Goal: Information Seeking & Learning: Learn about a topic

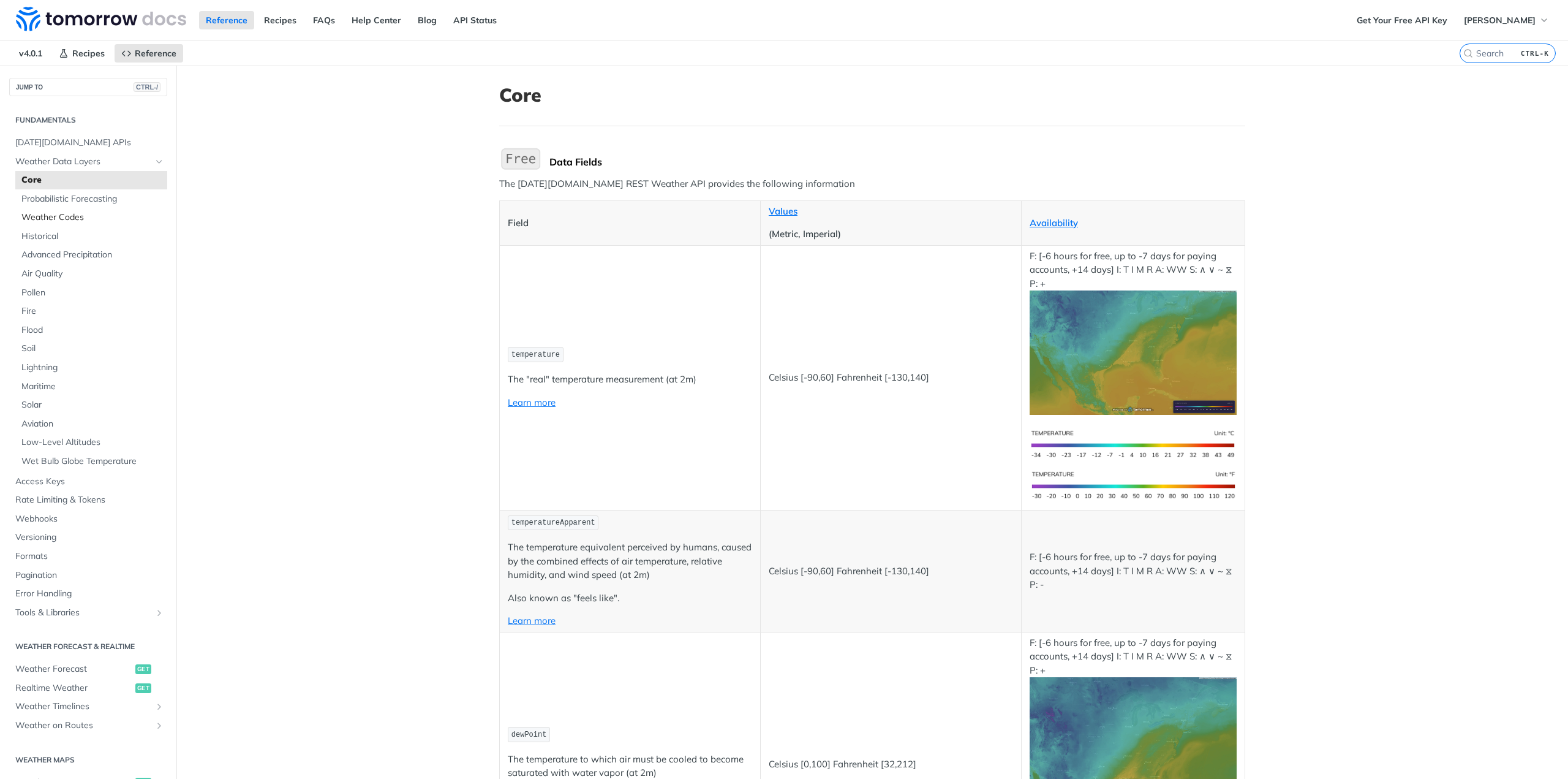
click at [58, 216] on span "Weather Codes" at bounding box center [92, 217] width 142 height 13
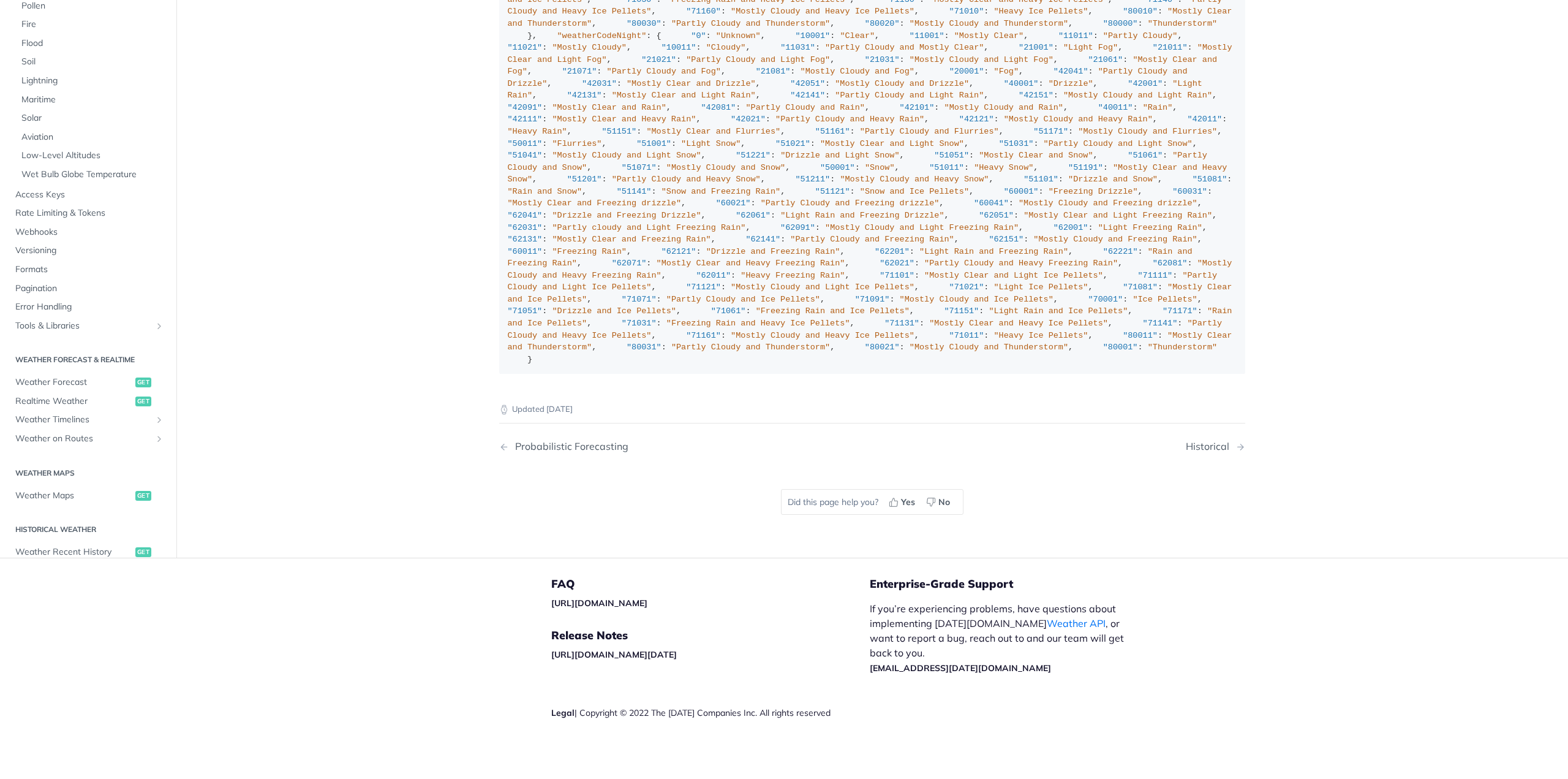
scroll to position [306, 0]
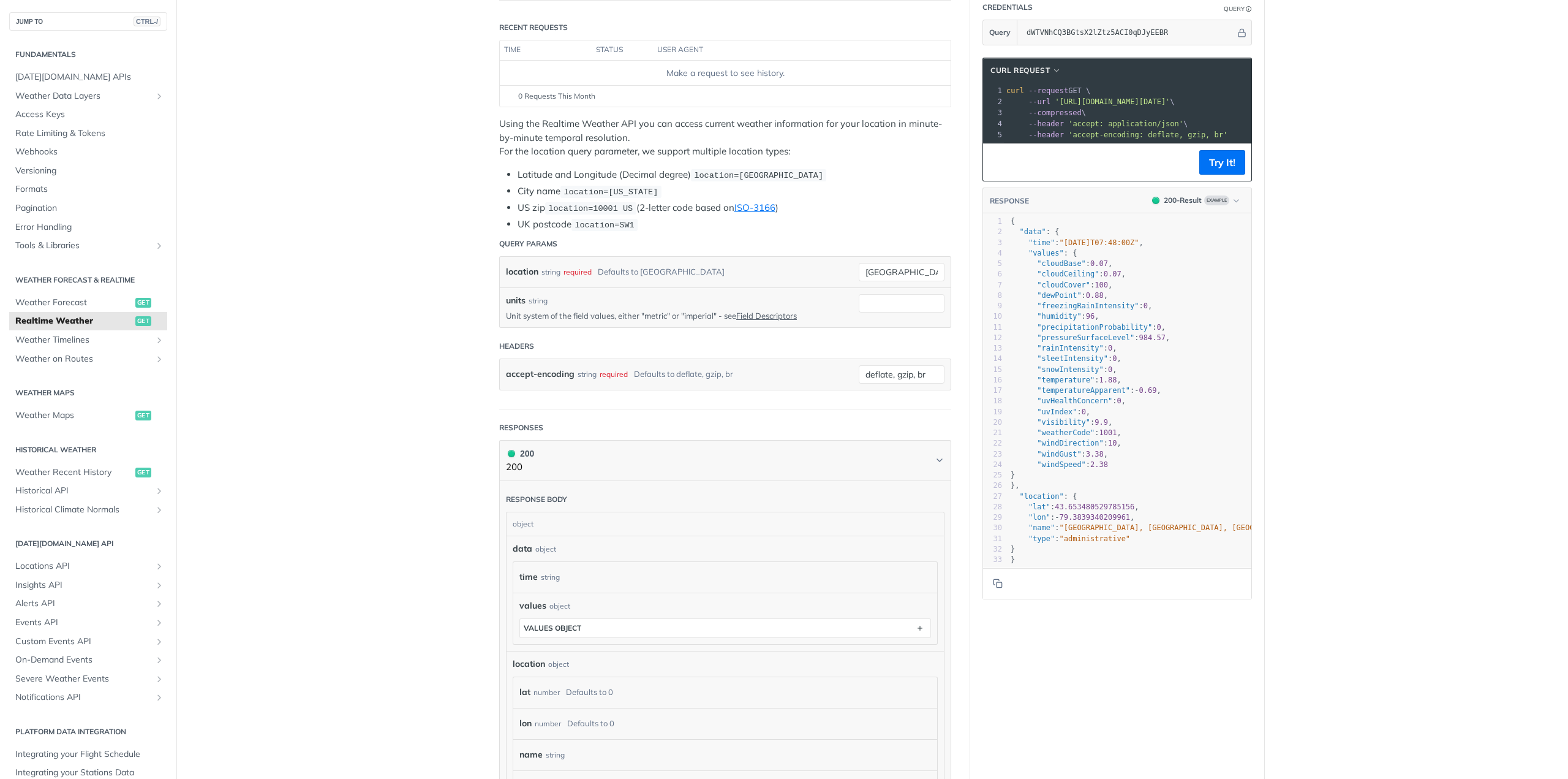
scroll to position [125, 0]
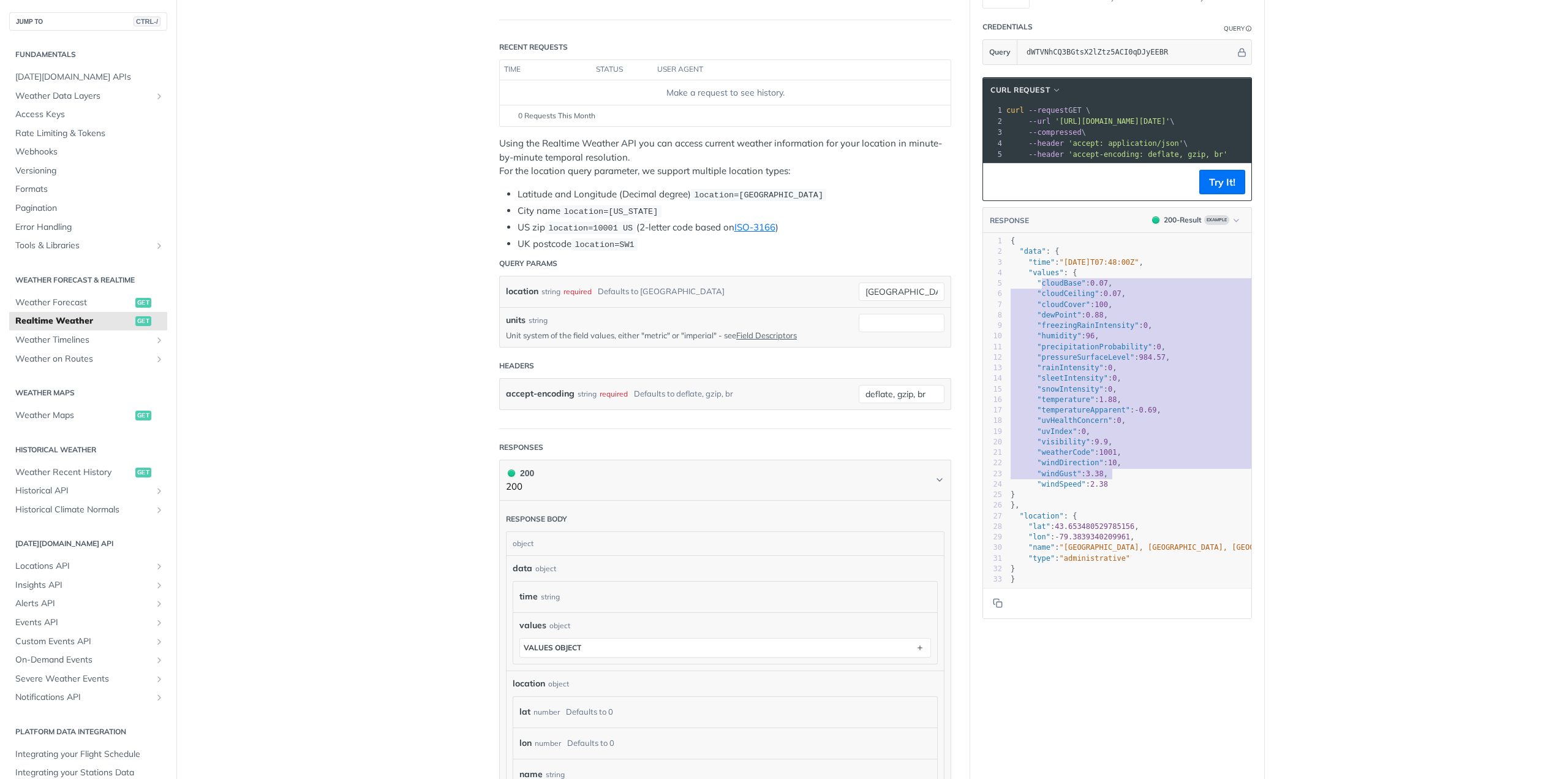
type textarea "cloudBase": 0.07, "cloudCeiling": 0.07, "cloudCover": 100, "dewPoint": 0.88, "f…"
drag, startPoint x: 1036, startPoint y: 292, endPoint x: 1128, endPoint y: 492, distance: 220.1
click at [1128, 492] on div "1 { 2 "data" : { 3 "time" : "2023-01-26T07:48:00Z" , 4 "values" : { 5 "cloudBas…" at bounding box center [1165, 410] width 314 height 349
click at [1037, 287] on span ""cloudBase"" at bounding box center [1061, 282] width 48 height 9
type textarea ""cloudBase": 0.07, "cloudCeiling": 0.07, "cloudCover": 100, "dewPoint": 0.88, "…"
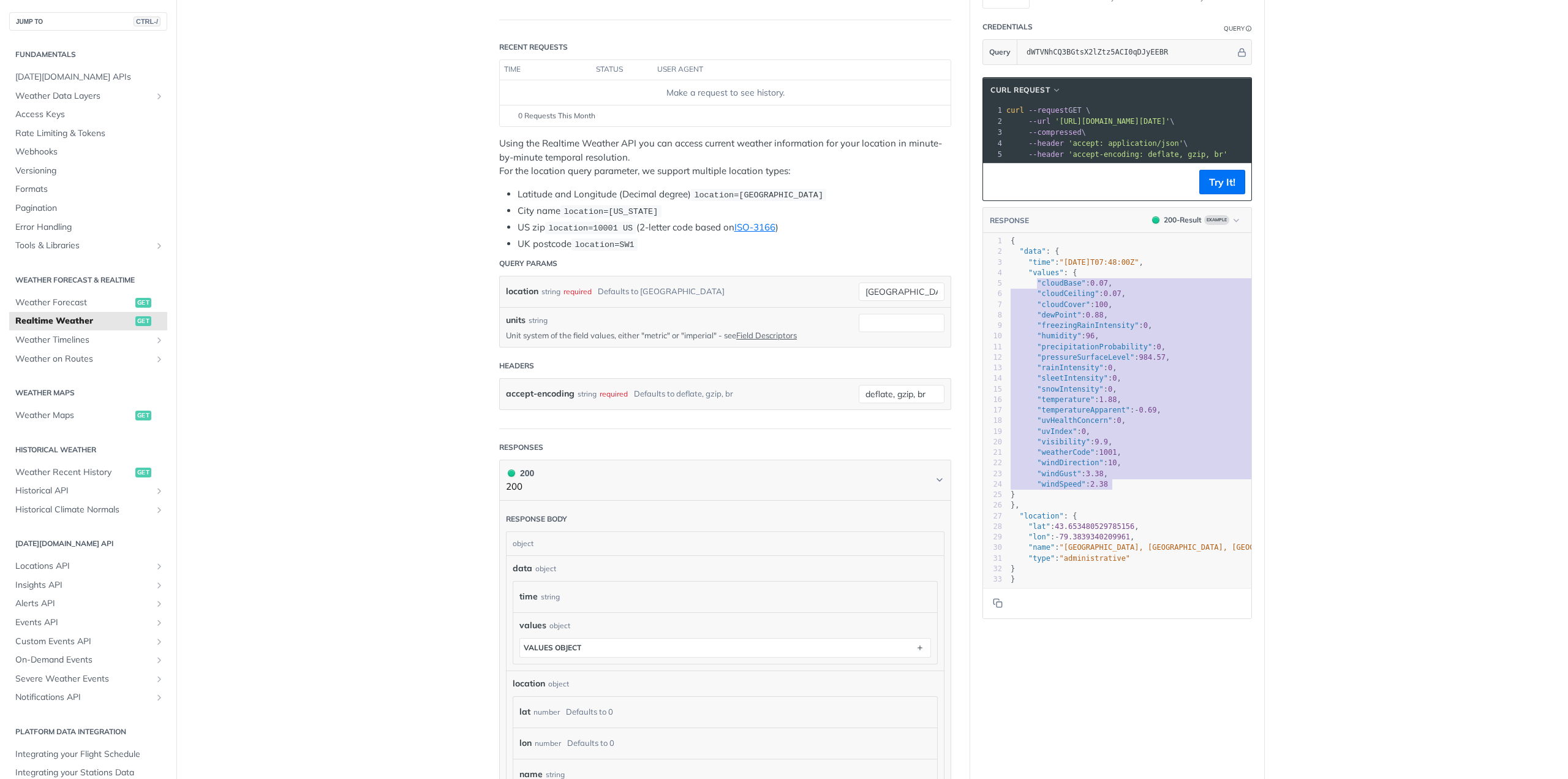
drag, startPoint x: 1032, startPoint y: 292, endPoint x: 1139, endPoint y: 491, distance: 225.9
click at [1139, 491] on div "1 { 2 "data" : { 3 "time" : "2023-01-26T07:48:00Z" , 4 "values" : { 5 "cloudBas…" at bounding box center [1165, 410] width 314 height 349
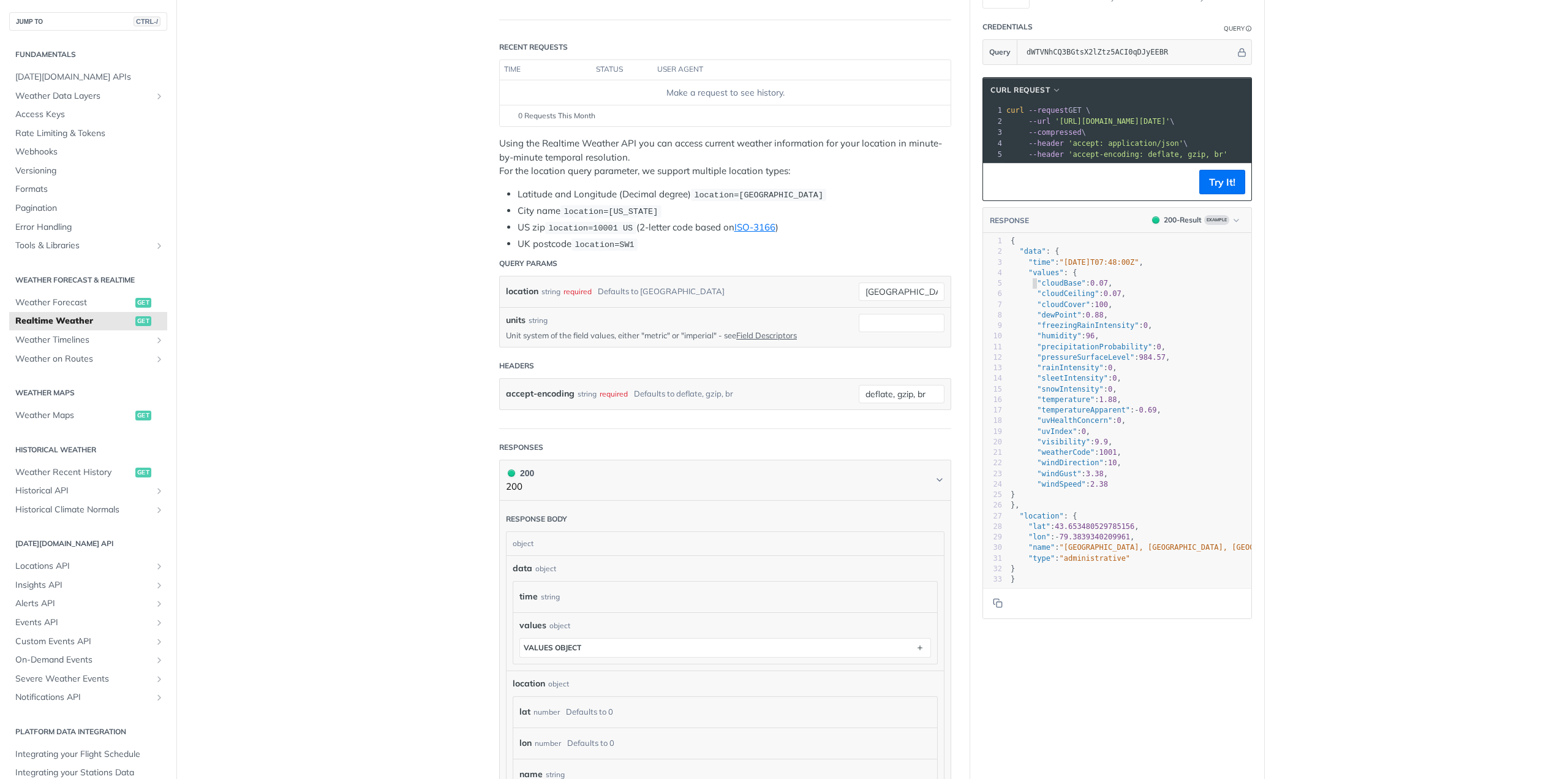
click at [1028, 287] on span ""cloudBase" : 0.07 ," at bounding box center [1062, 282] width 102 height 9
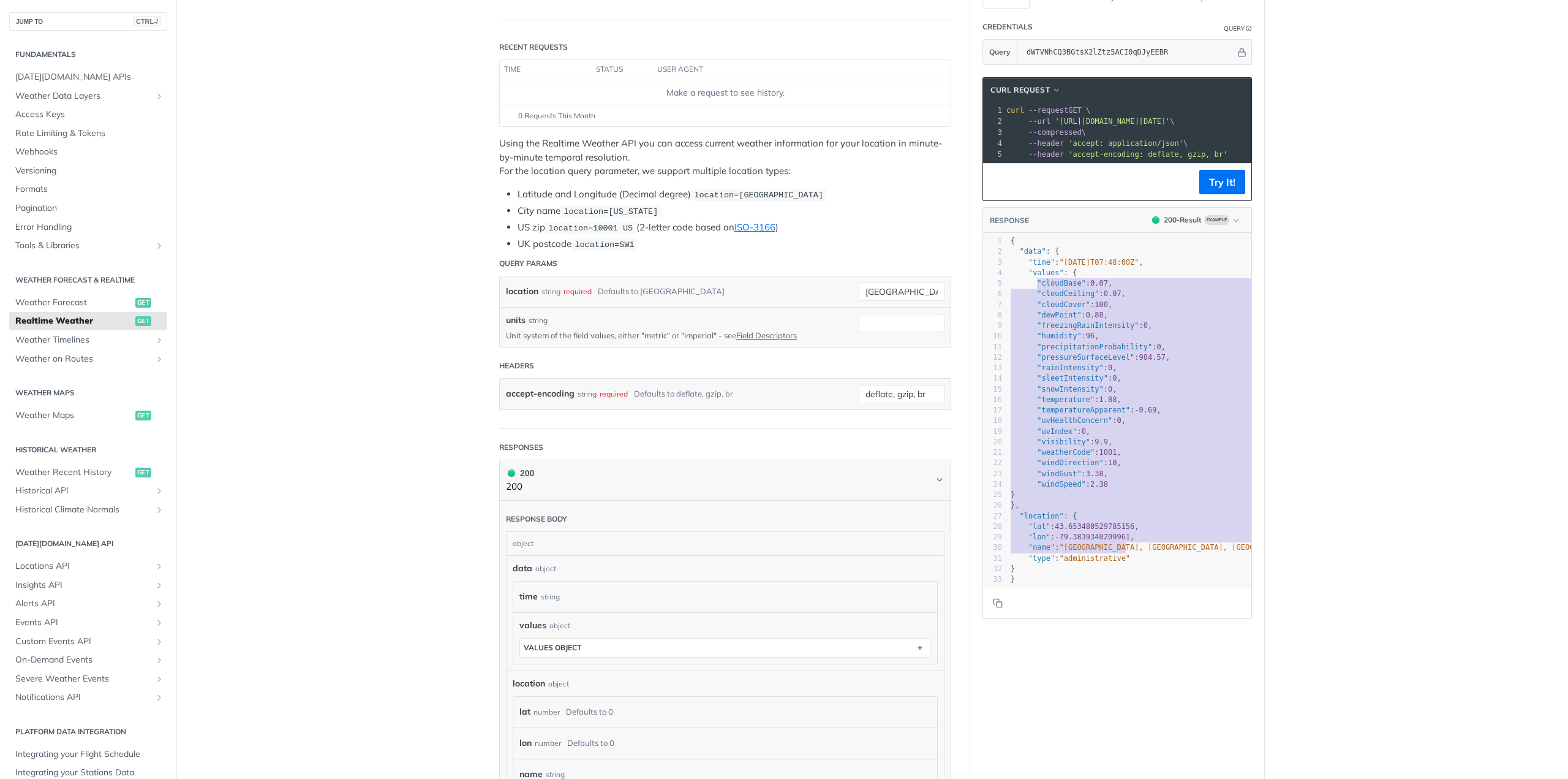
type textarea ""cloudBase": 0.07, "cloudCeiling": 0.07, "cloudCover": 100, "dewPoint": 0.88, "…"
drag, startPoint x: 1032, startPoint y: 292, endPoint x: 1117, endPoint y: 558, distance: 279.3
click at [1117, 558] on div "1 { 2 "data" : { 3 "time" : "2023-01-26T07:48:00Z" , 4 "values" : { 5 "cloudBas…" at bounding box center [1165, 410] width 314 height 349
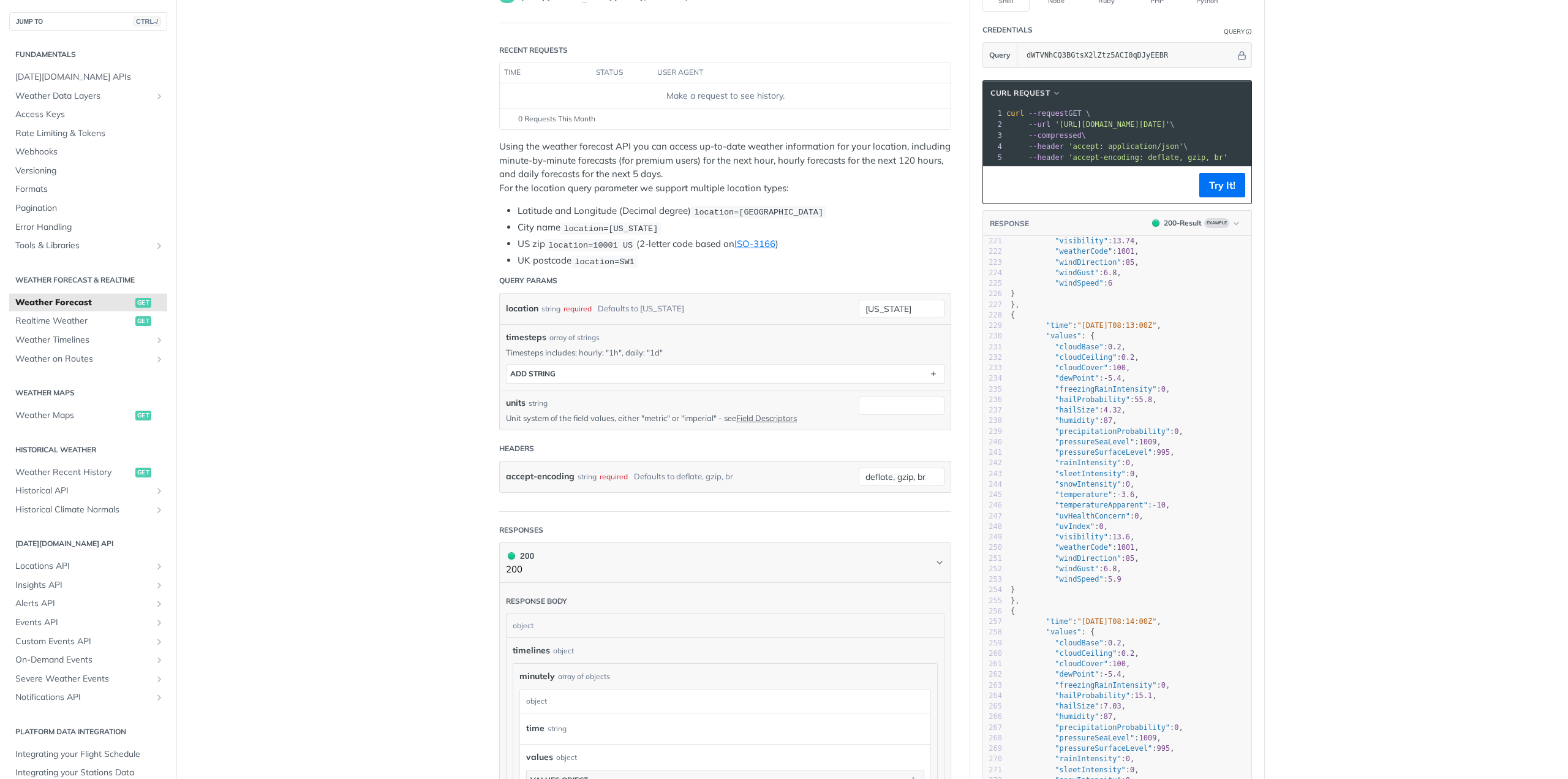
scroll to position [2506, 0]
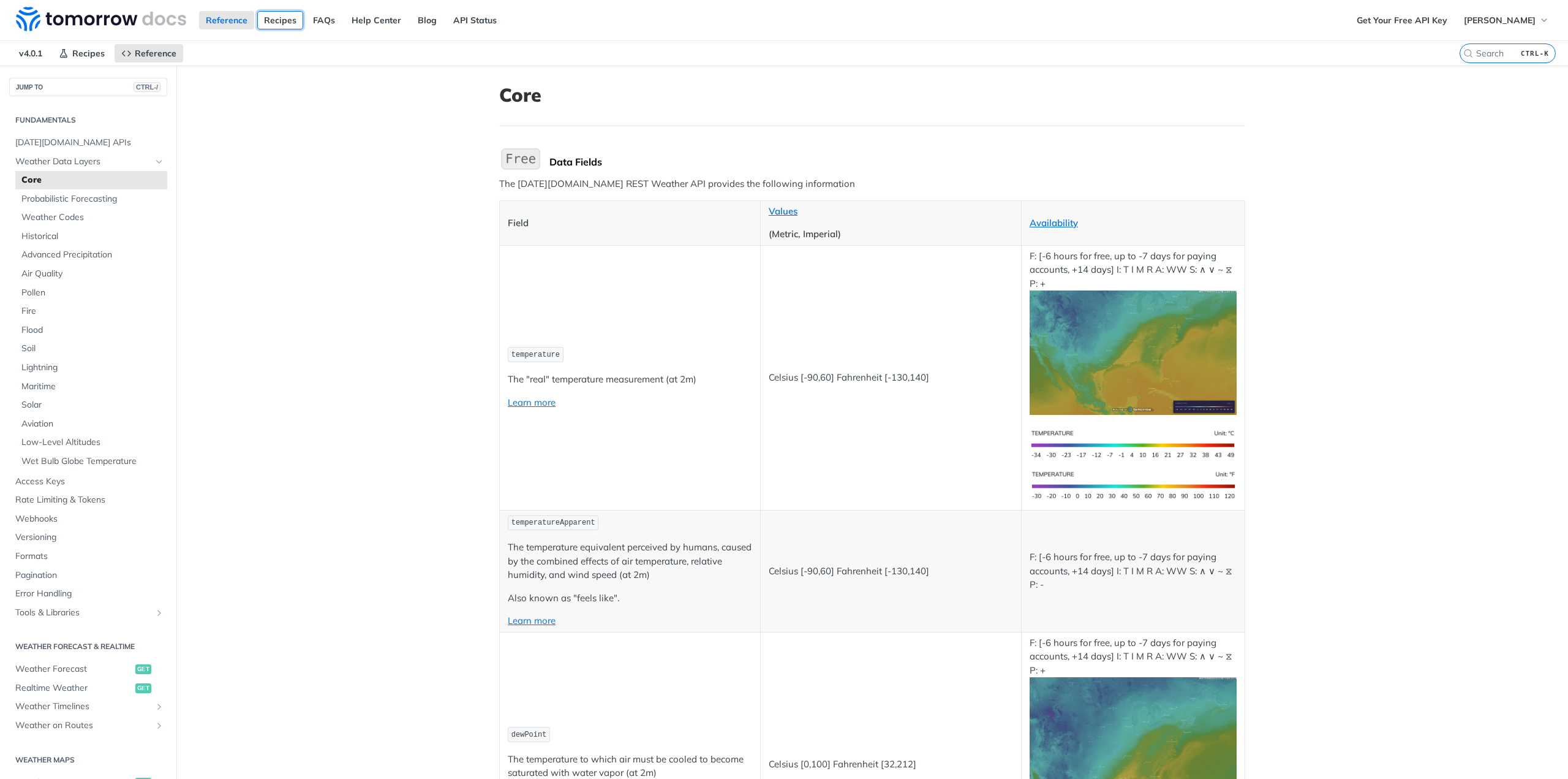
click at [273, 17] on link "Recipes" at bounding box center [280, 19] width 46 height 18
click at [33, 290] on span "Pollen" at bounding box center [92, 293] width 142 height 13
click at [275, 23] on link "Recipes" at bounding box center [280, 19] width 46 height 18
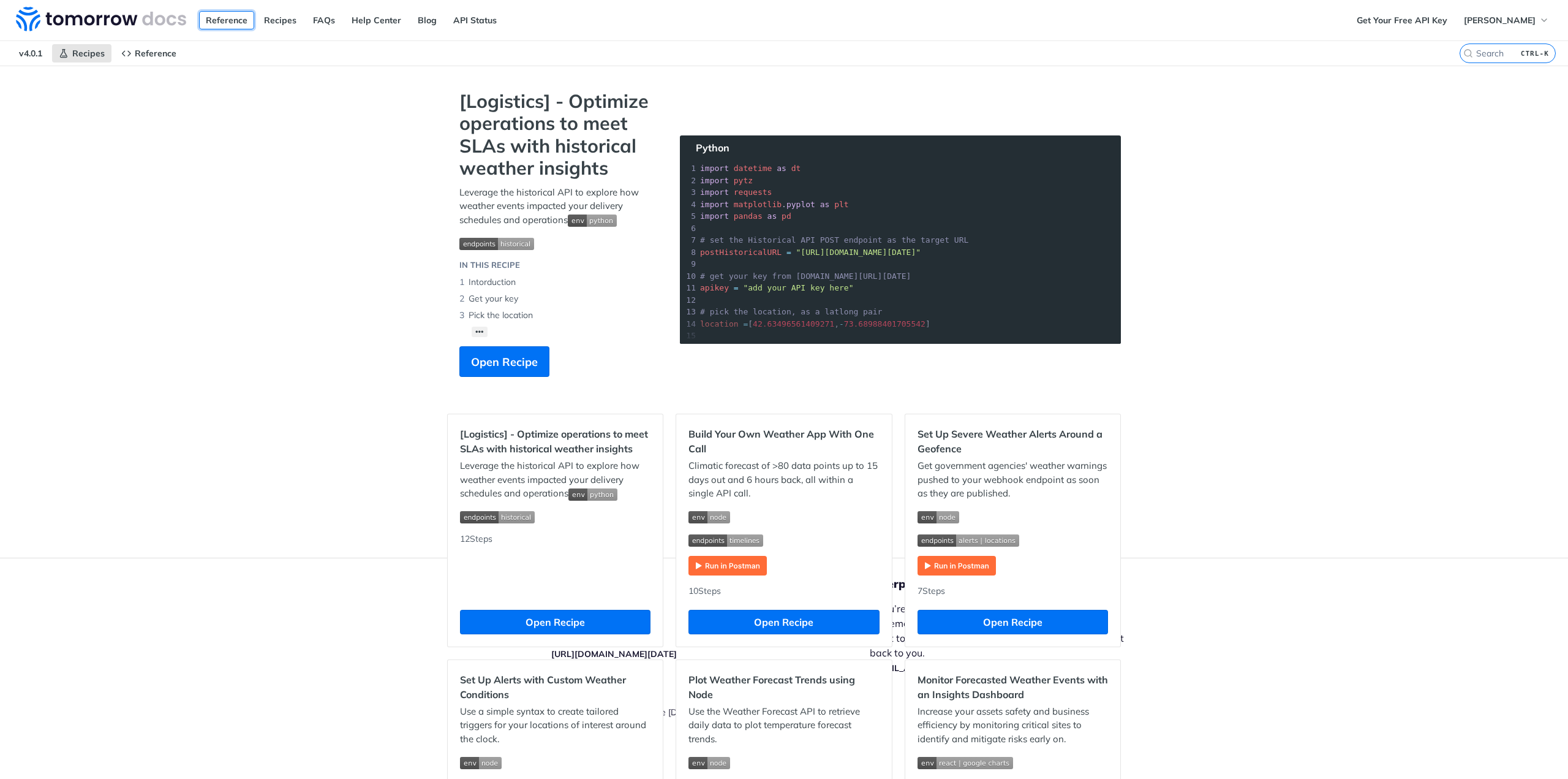
click at [217, 17] on link "Reference" at bounding box center [226, 19] width 55 height 18
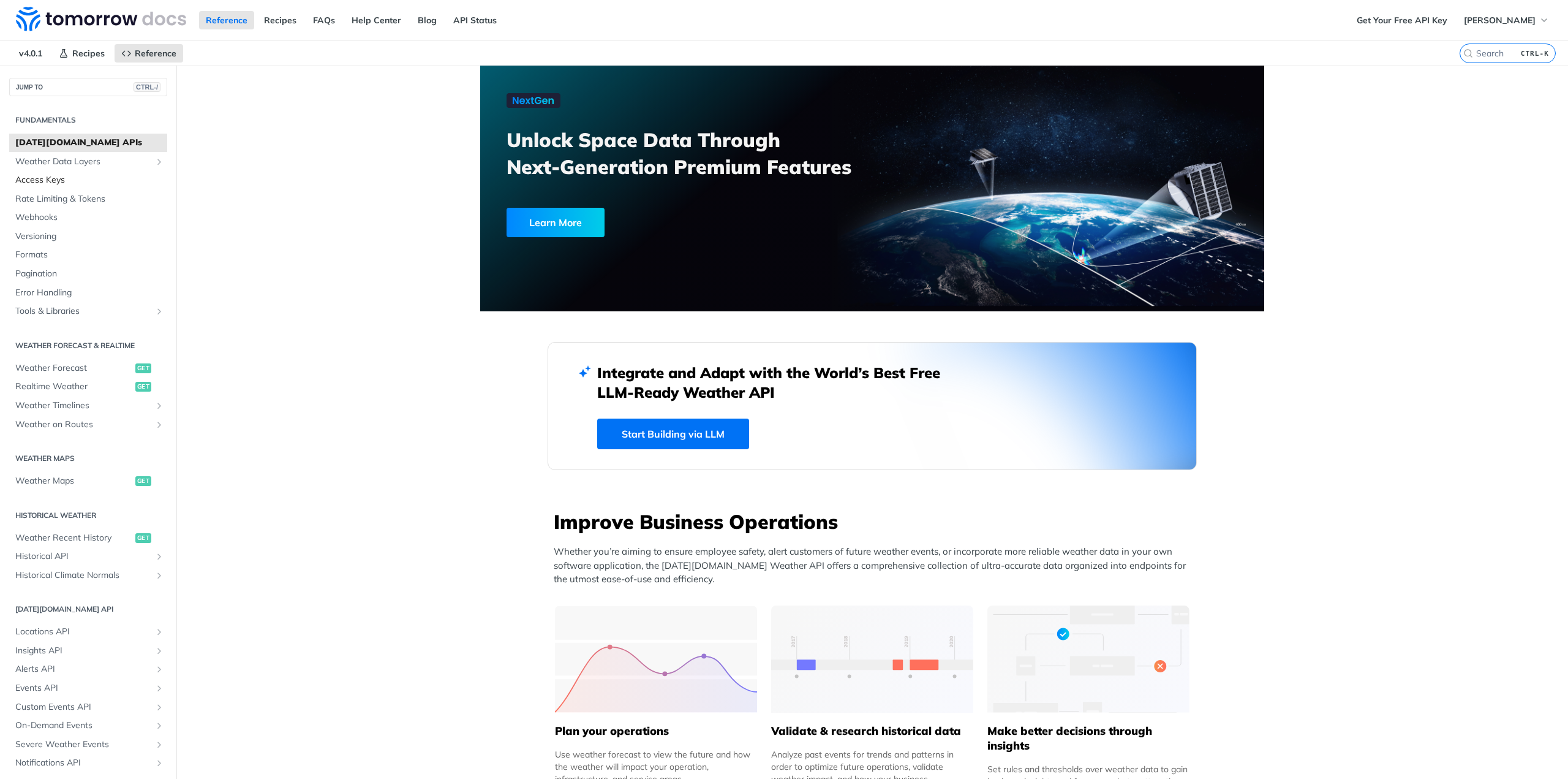
click at [39, 174] on span "Access Keys" at bounding box center [90, 180] width 149 height 13
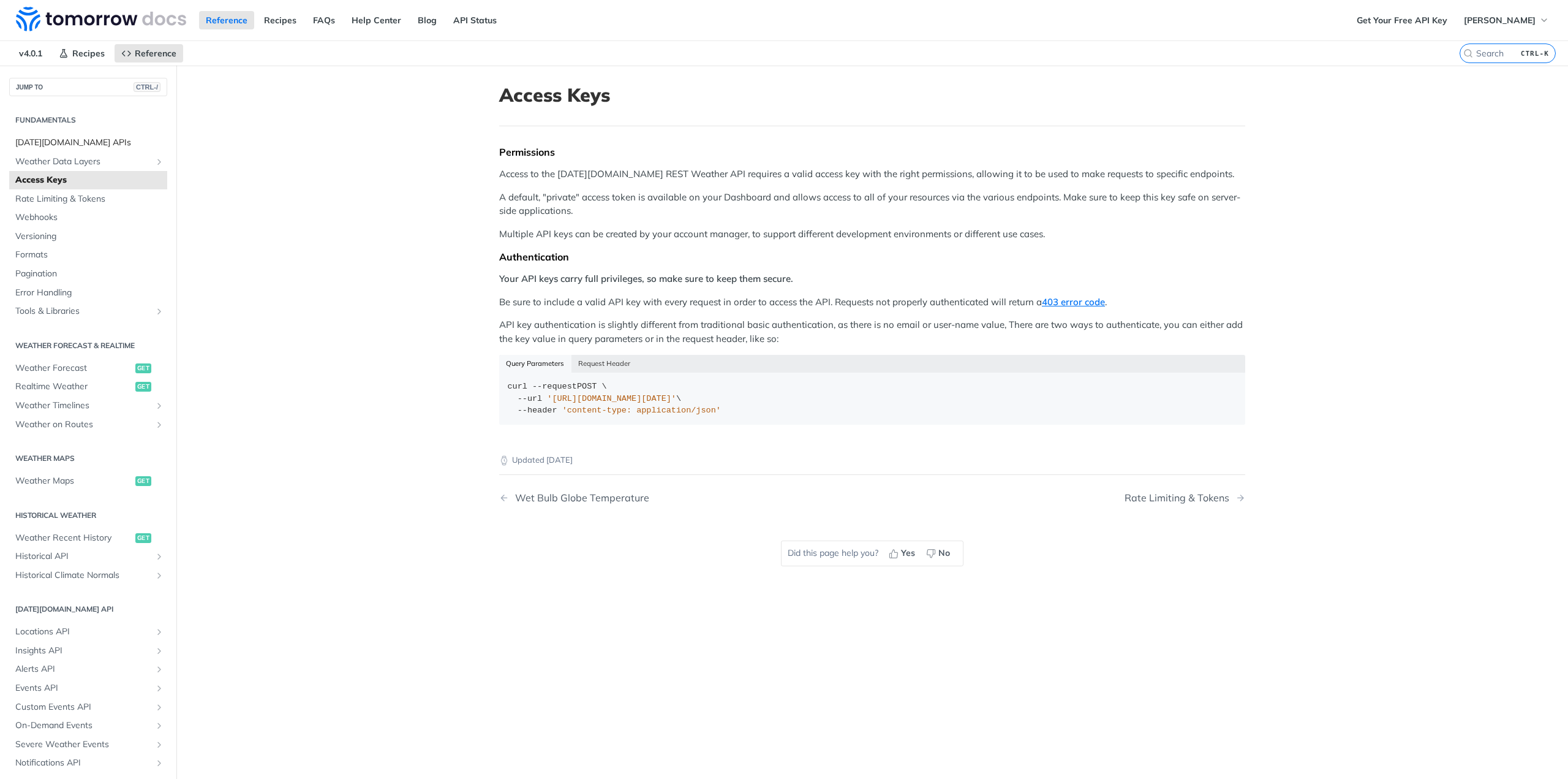
click at [43, 143] on span "[DATE][DOMAIN_NAME] APIs" at bounding box center [90, 143] width 149 height 13
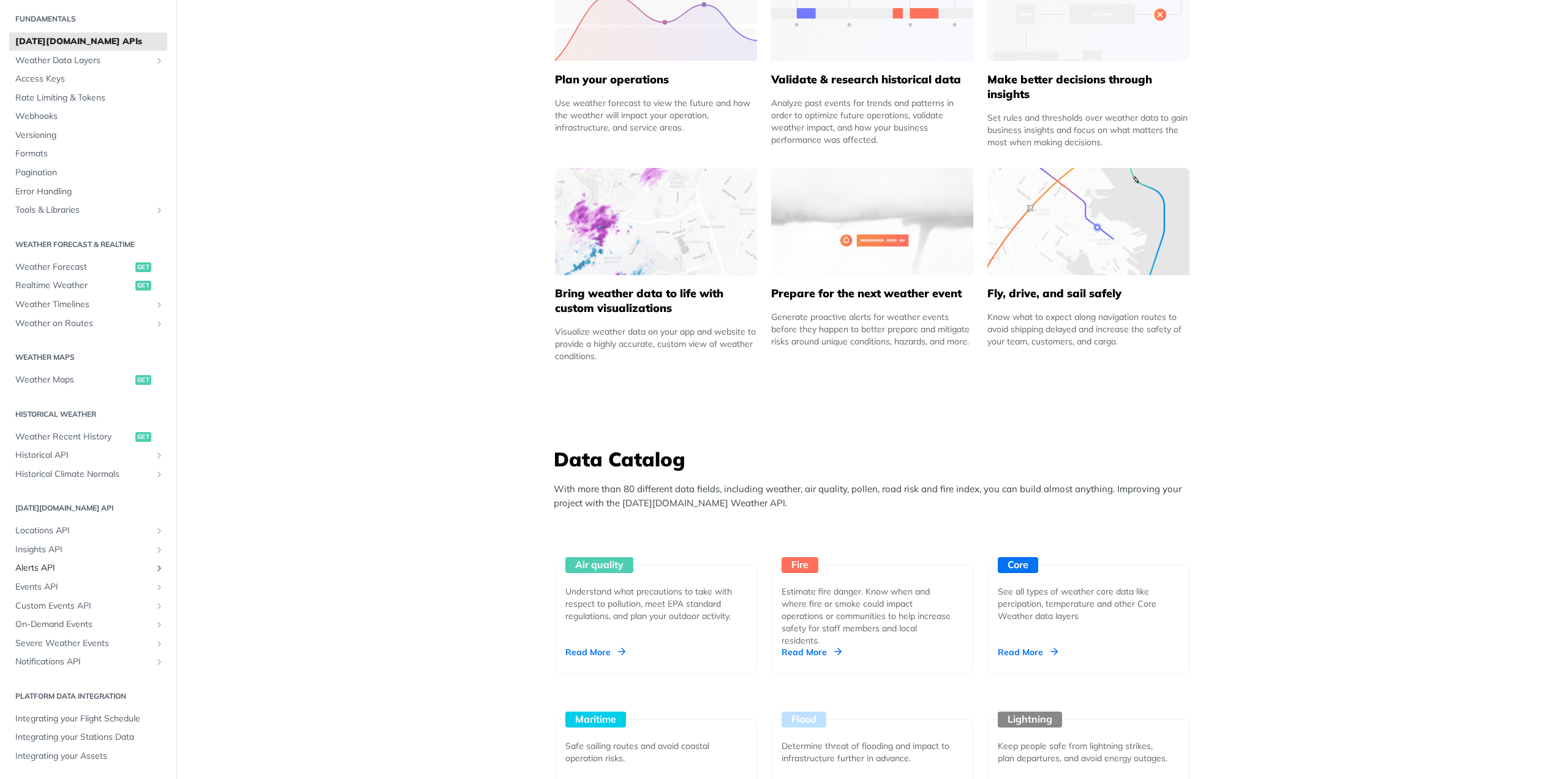
scroll to position [674, 0]
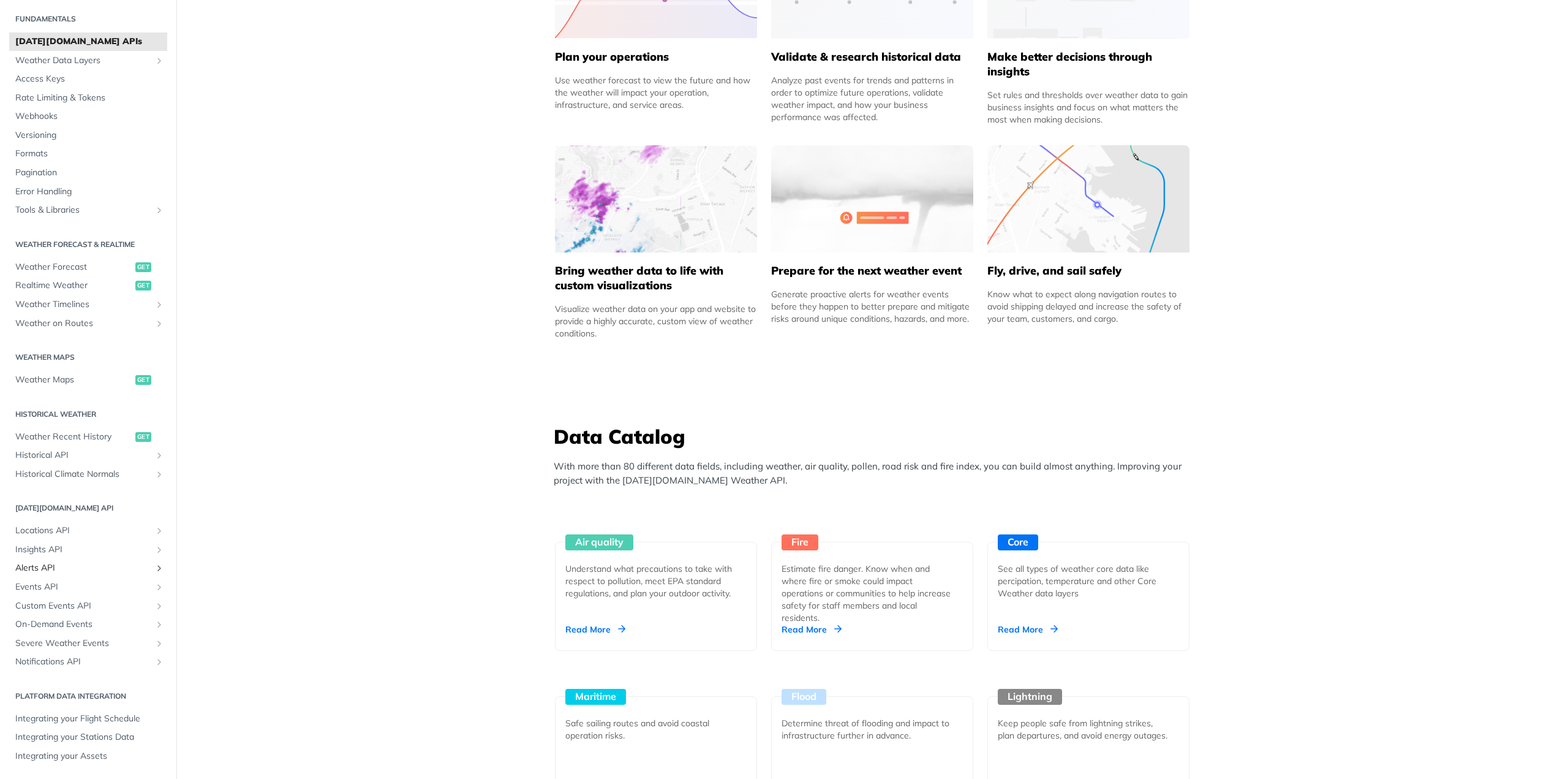
click at [33, 566] on span "Alerts API" at bounding box center [83, 567] width 136 height 13
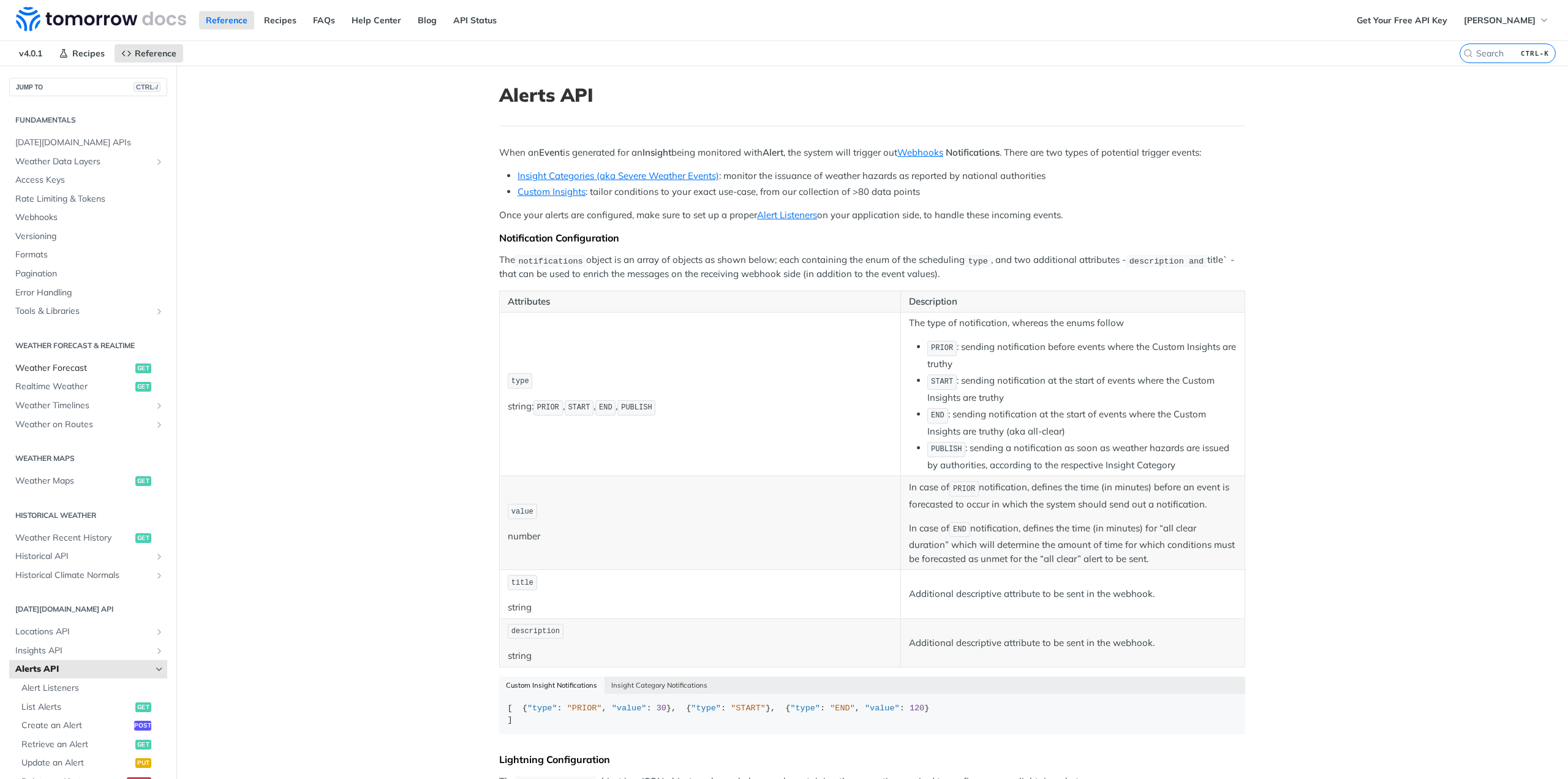
click at [64, 366] on span "Weather Forecast" at bounding box center [74, 368] width 117 height 13
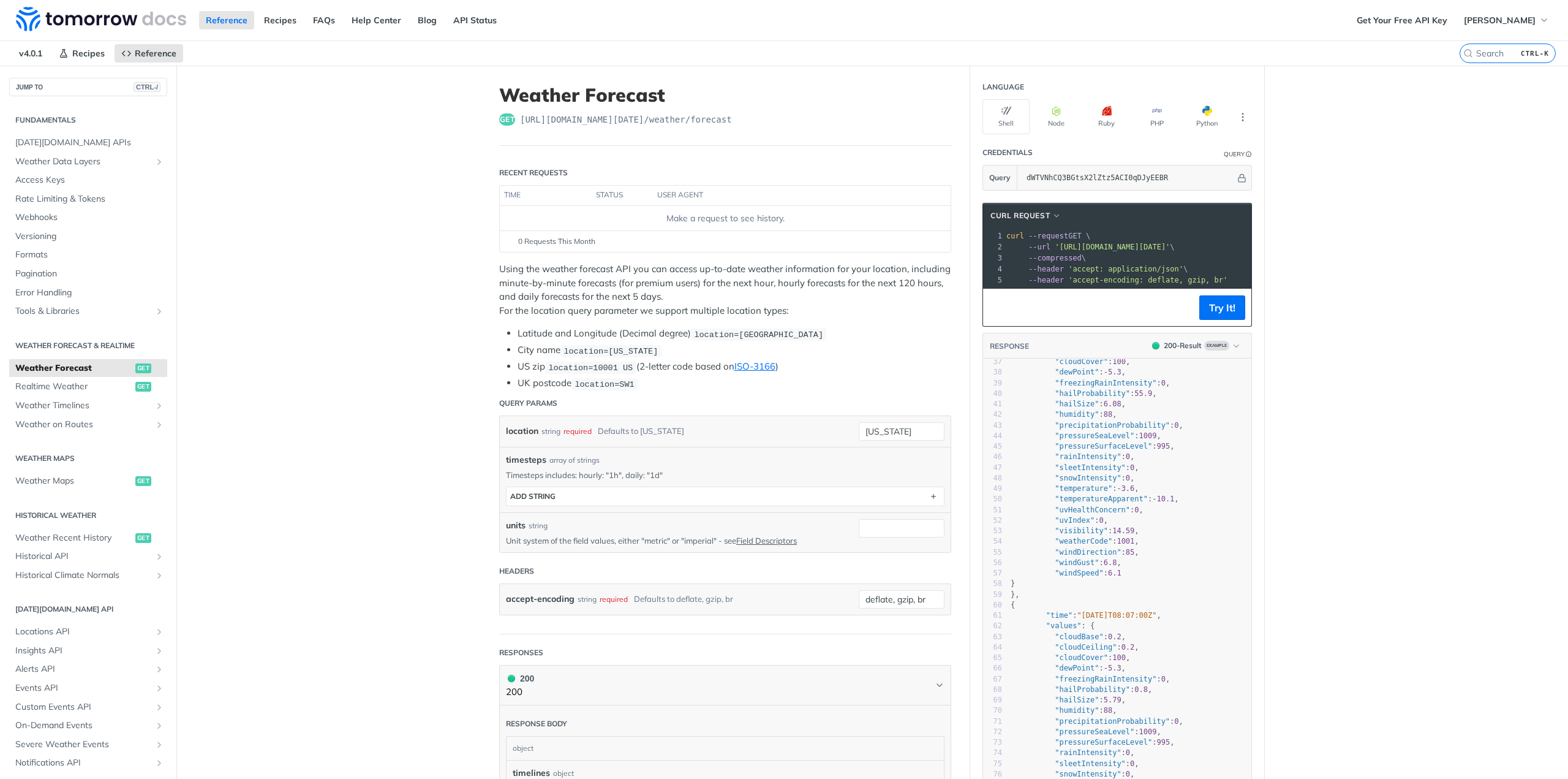
scroll to position [368, 0]
click at [45, 383] on span "Realtime Weather" at bounding box center [74, 386] width 117 height 13
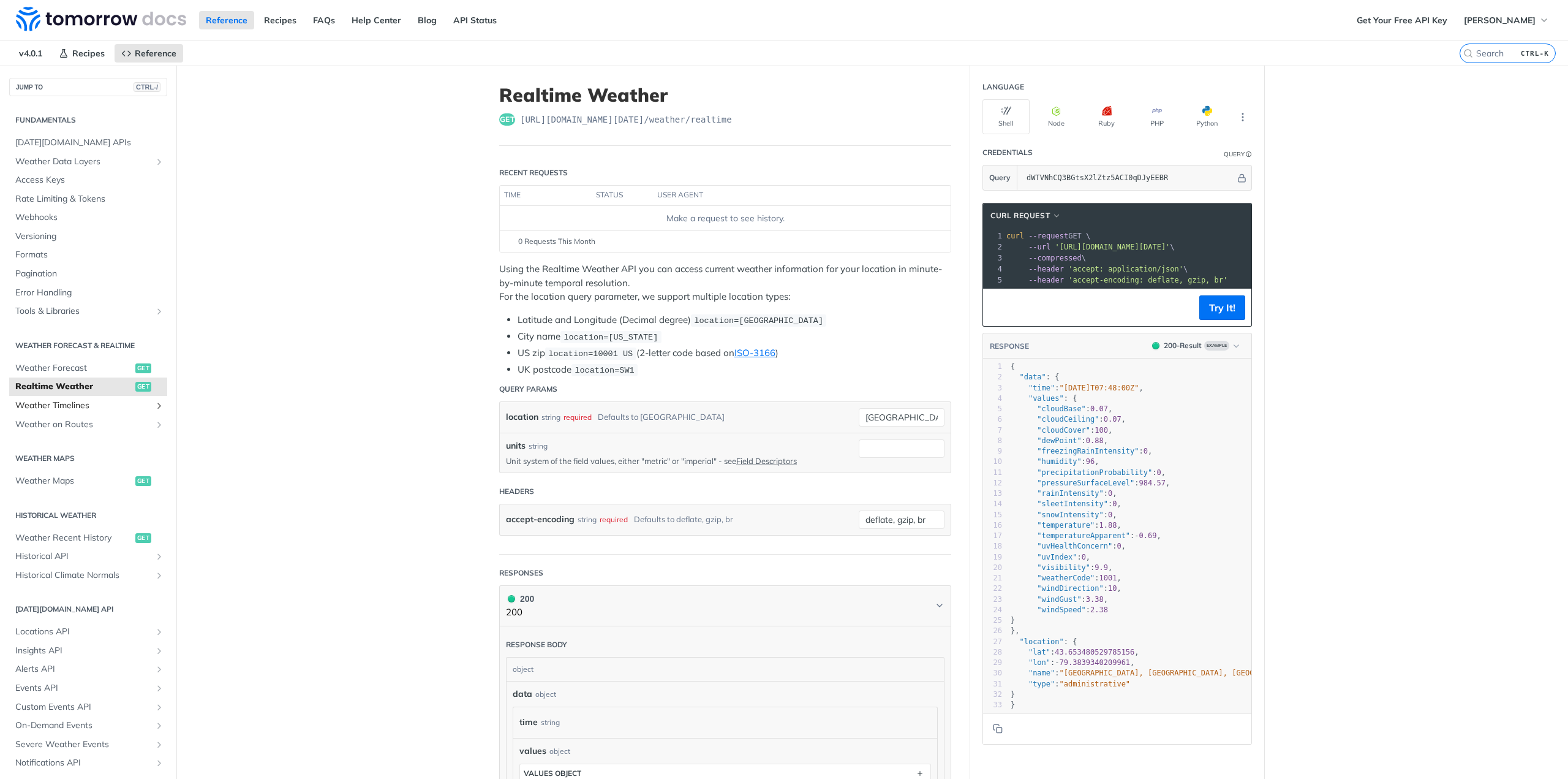
click at [43, 403] on span "Weather Timelines" at bounding box center [83, 405] width 136 height 13
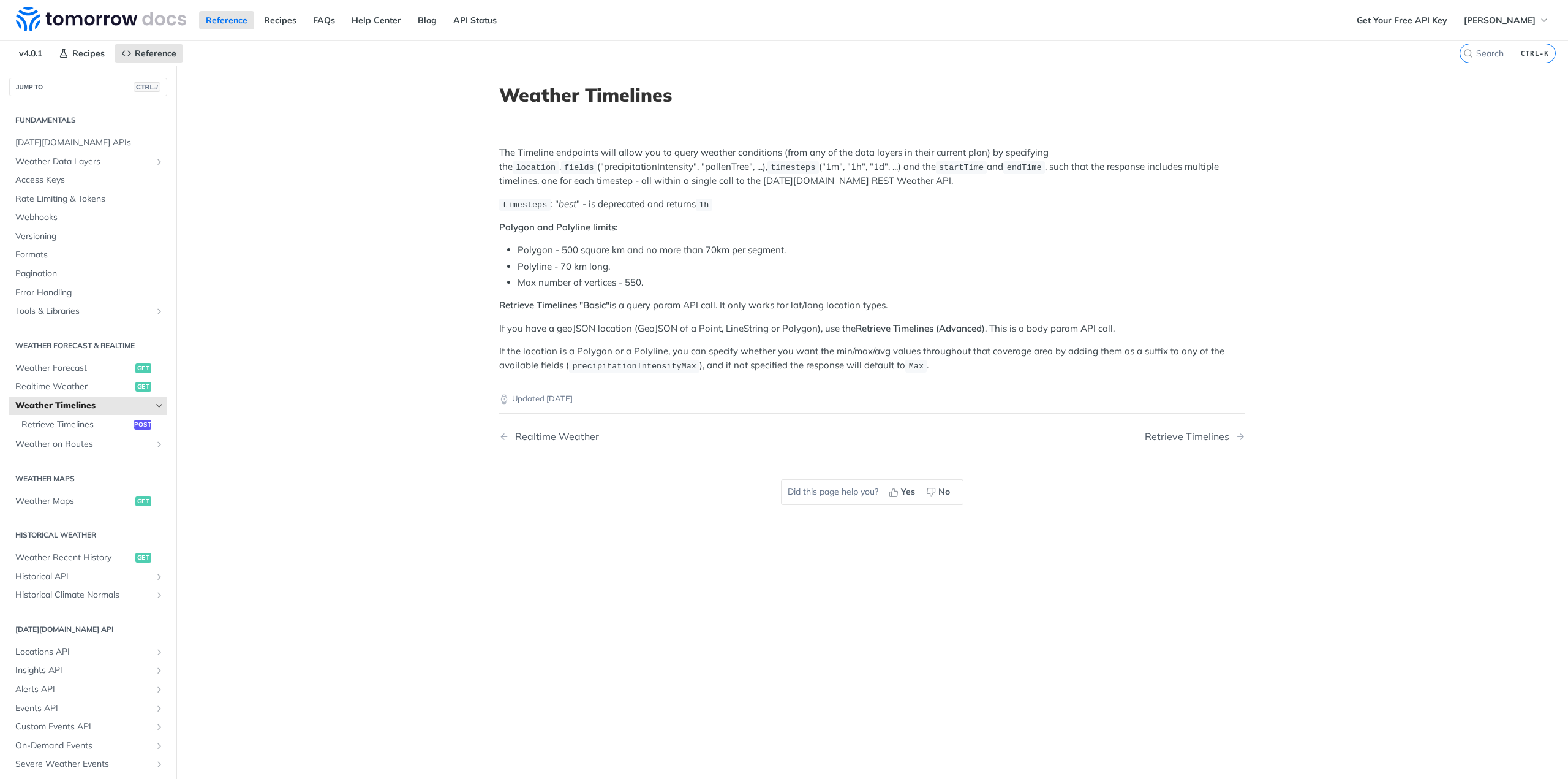
click at [27, 52] on span "v4.0.1" at bounding box center [31, 53] width 37 height 18
click at [141, 51] on span "Reference" at bounding box center [155, 53] width 41 height 11
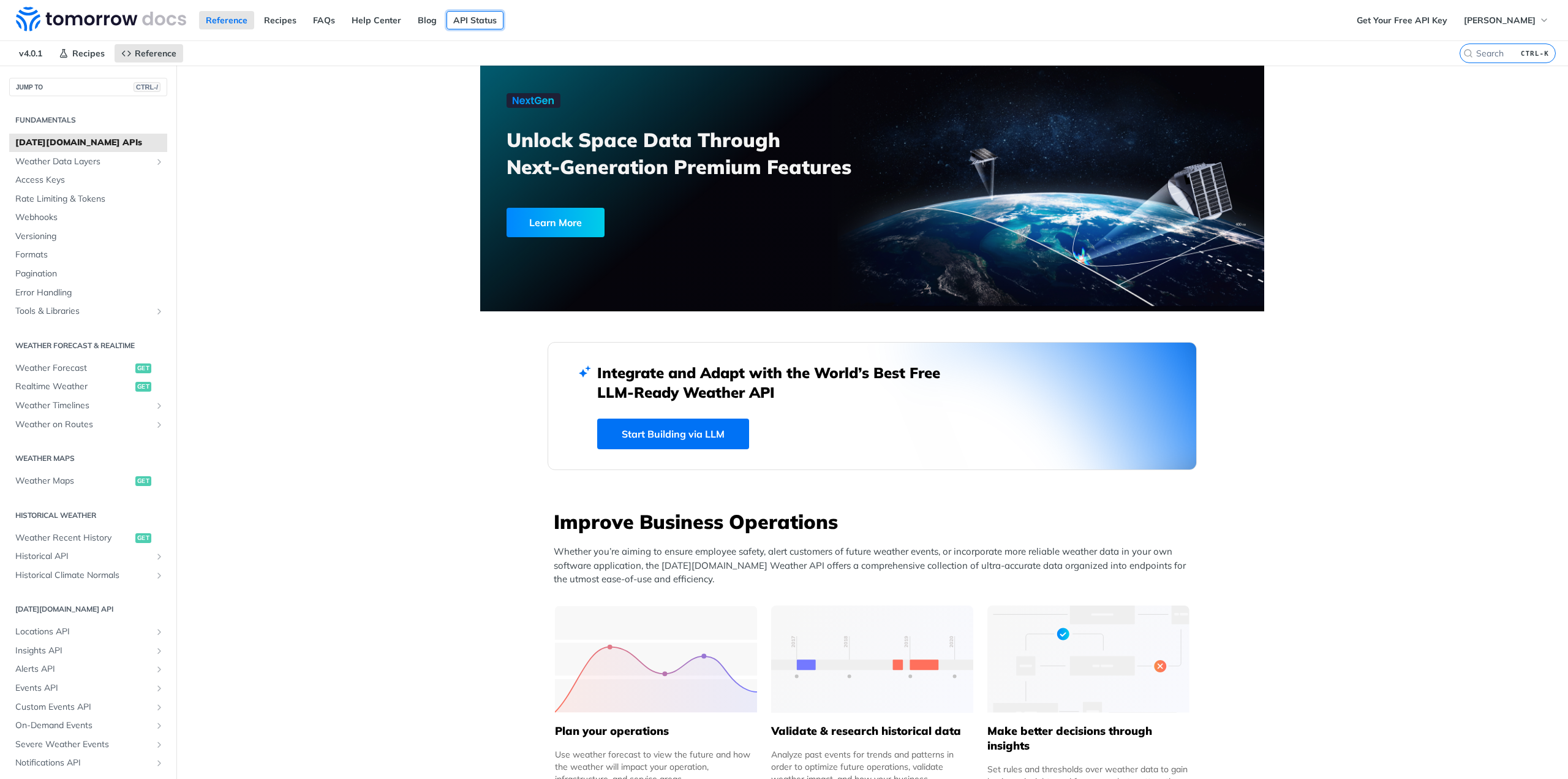
click at [462, 19] on link "API Status" at bounding box center [475, 19] width 57 height 18
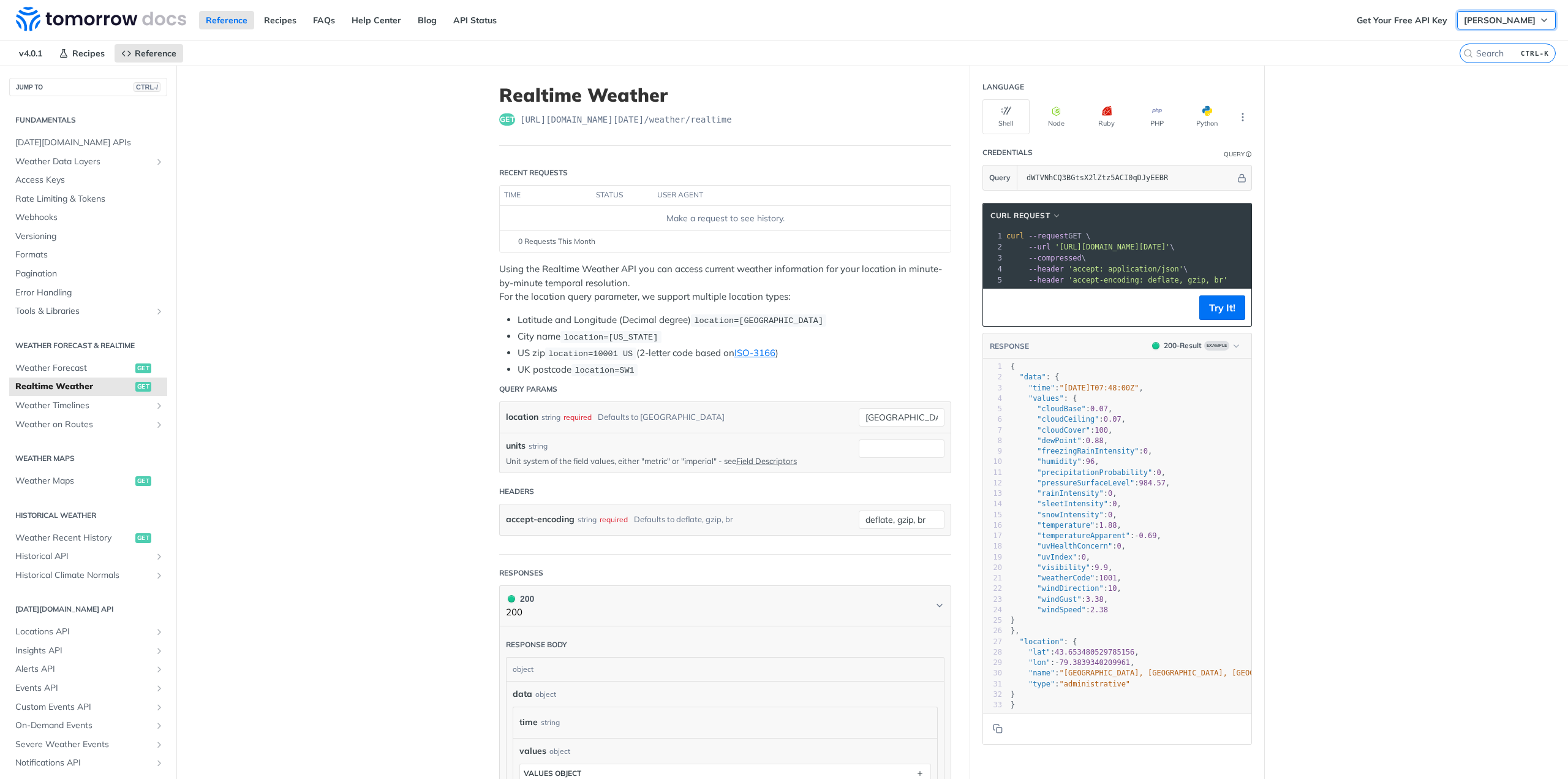
click at [1489, 17] on span "[PERSON_NAME]" at bounding box center [1499, 19] width 71 height 11
click at [1421, 18] on link "Get Your Free API Key" at bounding box center [1401, 19] width 104 height 18
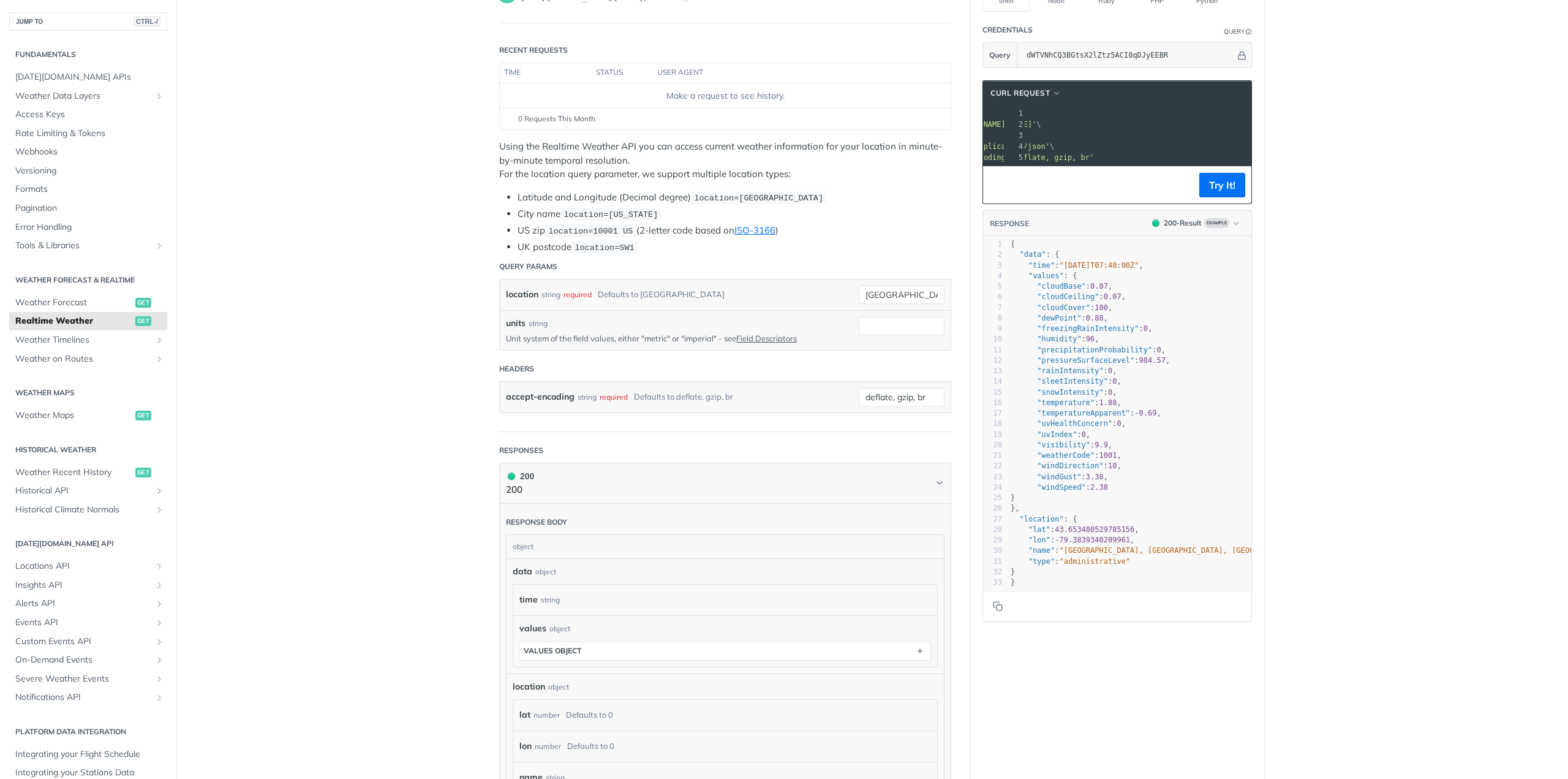
scroll to position [0, 156]
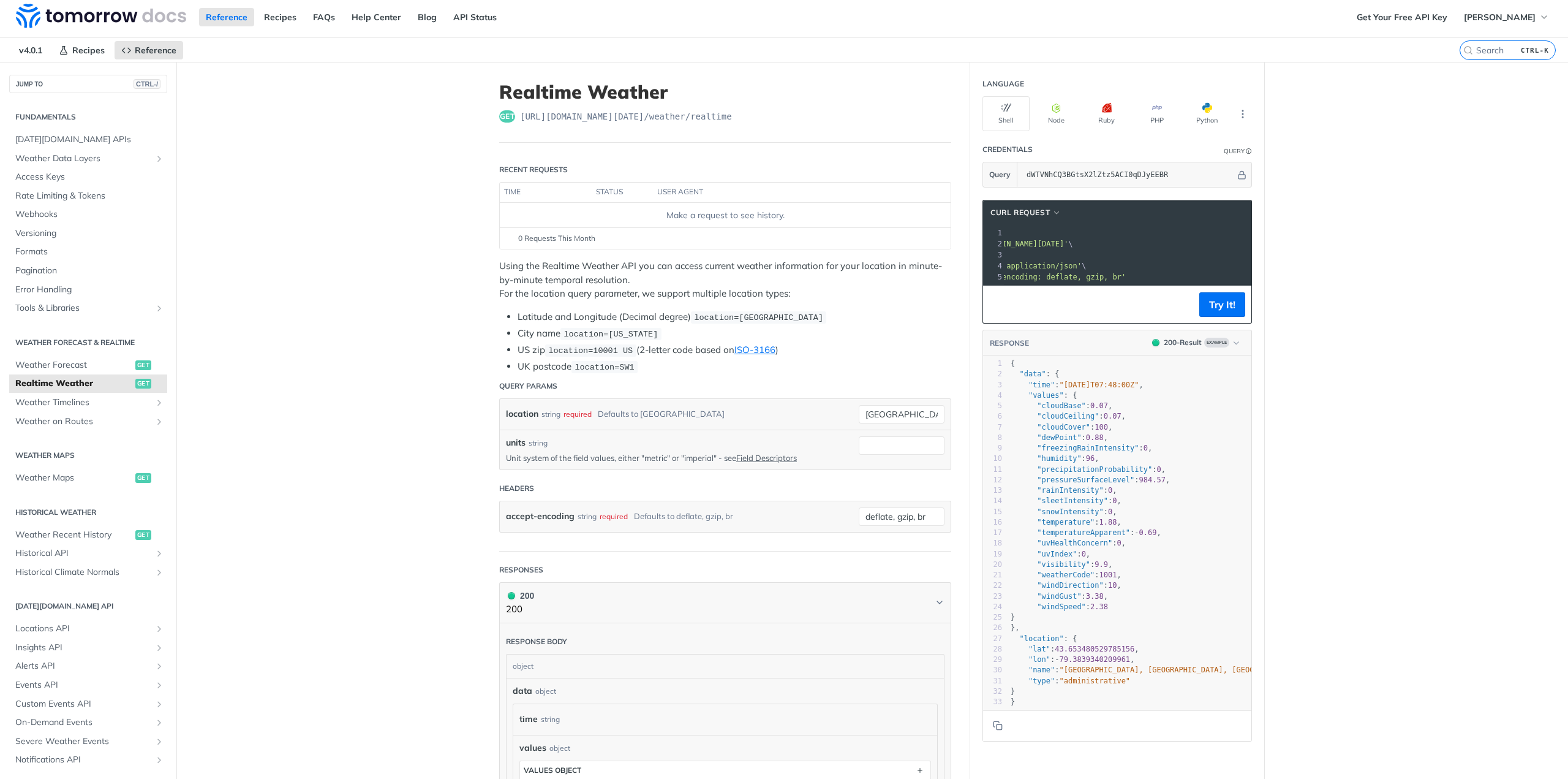
drag, startPoint x: 1108, startPoint y: 242, endPoint x: 1145, endPoint y: 244, distance: 37.1
click at [1067, 244] on span "'[URL][DOMAIN_NAME][DATE]'" at bounding box center [1011, 244] width 116 height 9
copy span "realtime"
